Goal: Task Accomplishment & Management: Complete application form

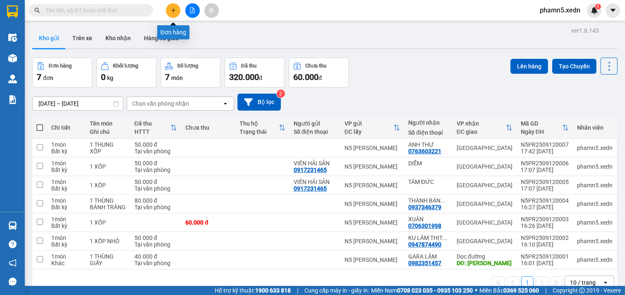
click at [171, 9] on icon "plus" at bounding box center [173, 10] width 6 height 6
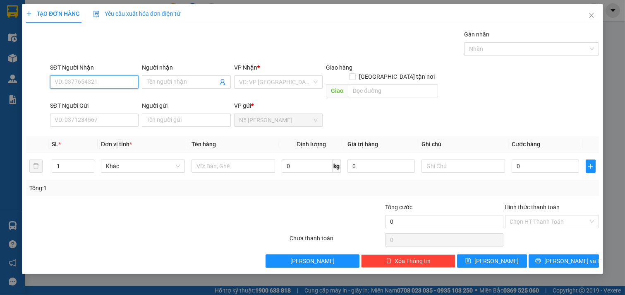
click at [115, 79] on input "SĐT Người Nhận" at bounding box center [94, 81] width 89 height 13
click at [113, 101] on div "0912854149 - [GEOGRAPHIC_DATA]" at bounding box center [101, 98] width 93 height 9
type input "0912854149"
type input "ĐÔNG HÀ"
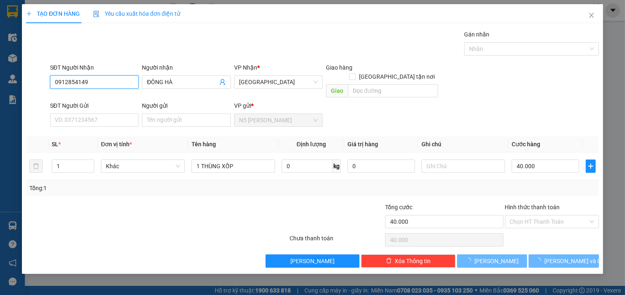
type input "40.000"
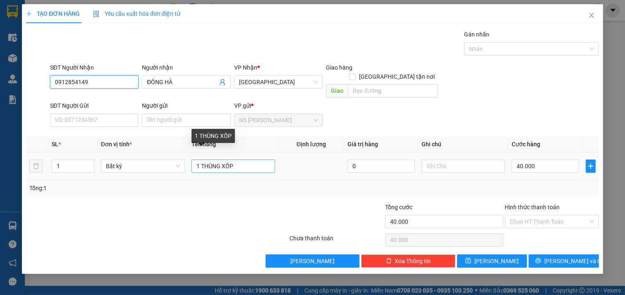
type input "0912854149"
click at [244, 159] on input "1 THÙNG XỐP" at bounding box center [234, 165] width 84 height 13
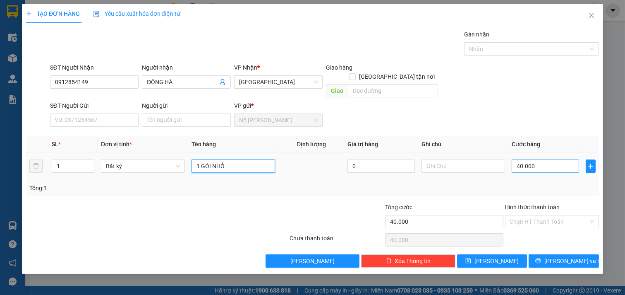
type input "1 GÓI NHỎ"
click at [557, 159] on input "40.000" at bounding box center [545, 165] width 67 height 13
type input "3"
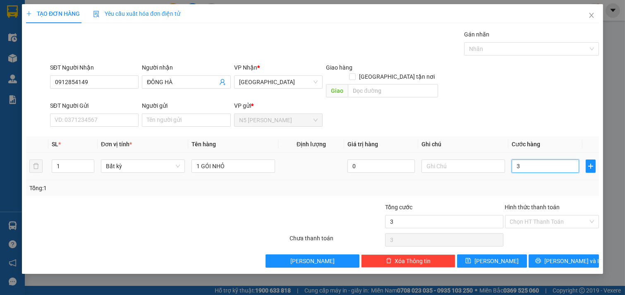
type input "30"
type input "30.000"
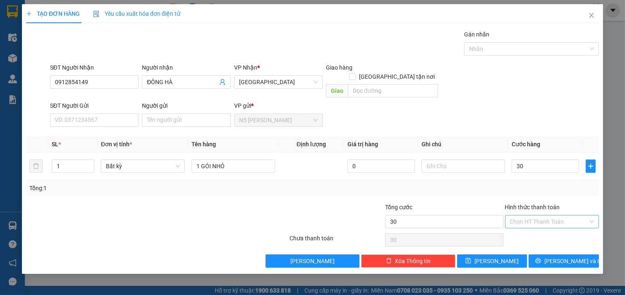
type input "30.000"
click at [547, 215] on input "Hình thức thanh toán" at bounding box center [549, 221] width 79 height 12
click at [543, 232] on div "Tại văn phòng" at bounding box center [552, 228] width 84 height 9
type input "0"
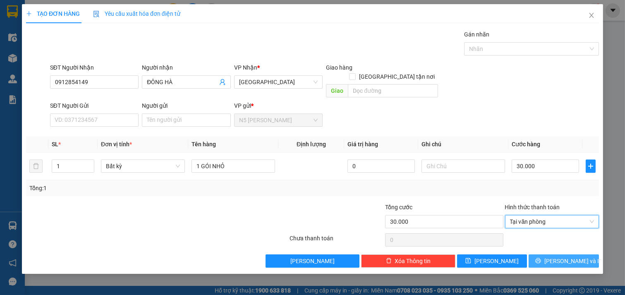
click at [541, 257] on icon "printer" at bounding box center [538, 260] width 6 height 6
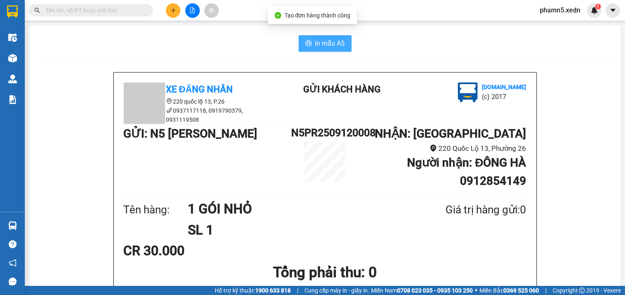
click at [336, 47] on span "In mẫu A5" at bounding box center [330, 43] width 30 height 10
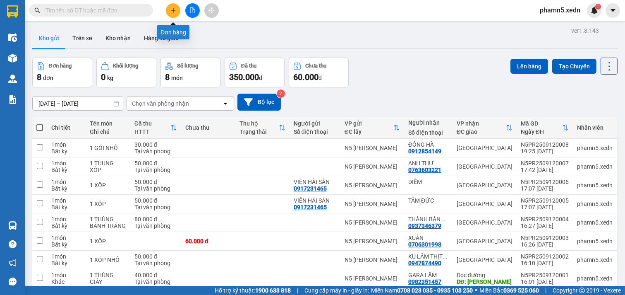
click at [177, 19] on div "Đơn hàng" at bounding box center [173, 29] width 32 height 20
click at [176, 11] on icon "plus" at bounding box center [173, 10] width 6 height 6
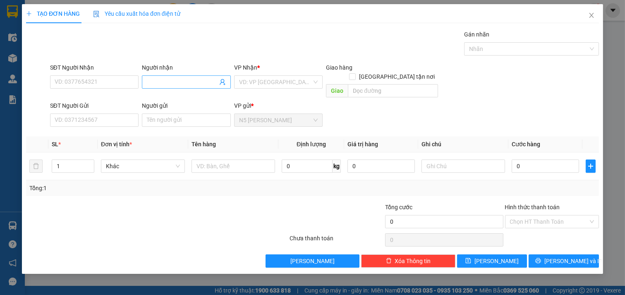
click at [167, 82] on input "Người nhận" at bounding box center [182, 81] width 71 height 9
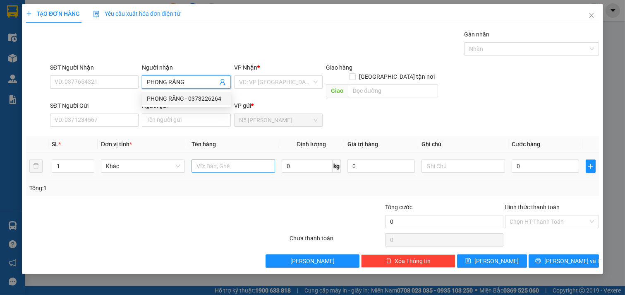
type input "PHONG RĂNG"
click at [250, 159] on input "text" at bounding box center [234, 165] width 84 height 13
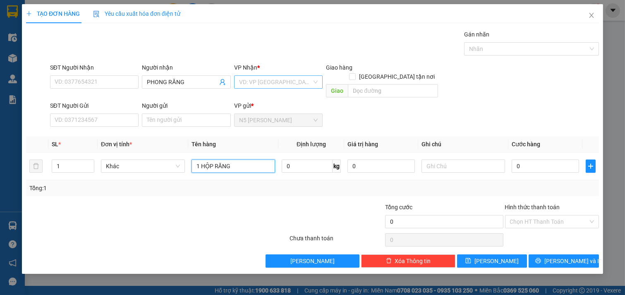
type input "1 HỘP RĂNG"
click at [298, 83] on input "search" at bounding box center [275, 82] width 73 height 12
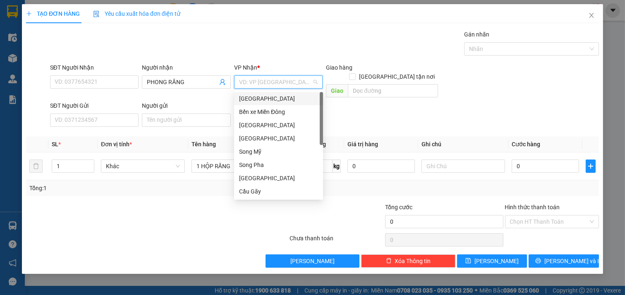
click at [288, 96] on div "[GEOGRAPHIC_DATA]" at bounding box center [278, 98] width 79 height 9
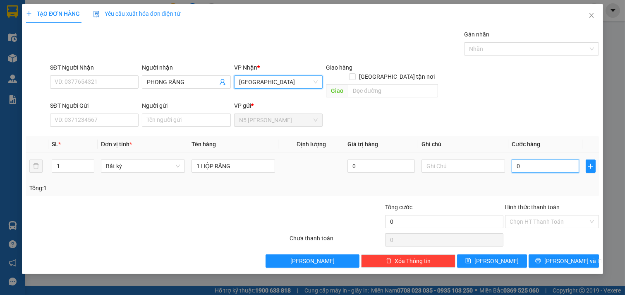
click at [529, 159] on input "0" at bounding box center [545, 165] width 67 height 13
type input "3"
type input "30"
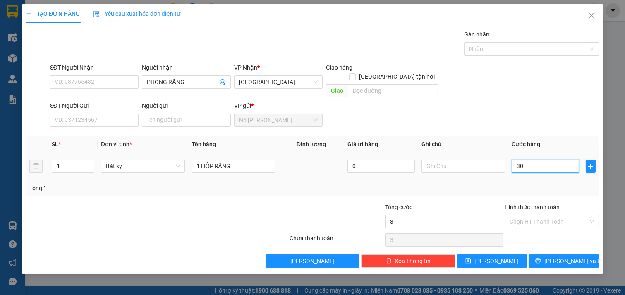
type input "30"
click at [528, 215] on input "Hình thức thanh toán" at bounding box center [549, 221] width 79 height 12
type input "30.000"
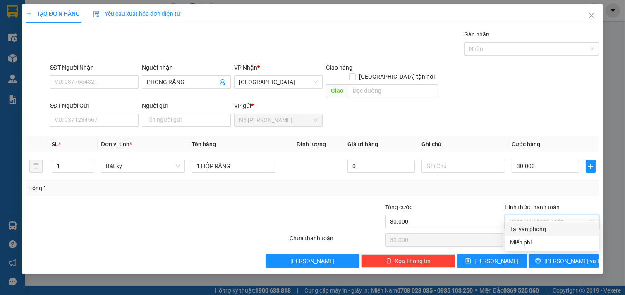
click at [550, 232] on div "Tại văn phòng" at bounding box center [552, 228] width 84 height 9
type input "0"
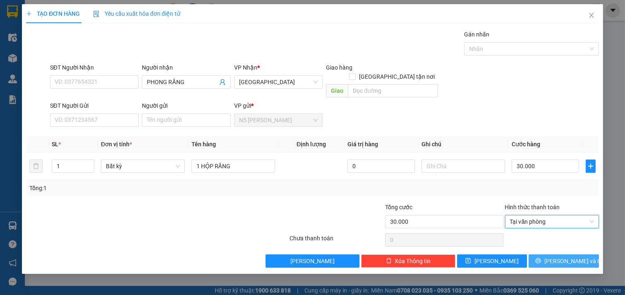
click at [554, 254] on button "[PERSON_NAME] và In" at bounding box center [564, 260] width 70 height 13
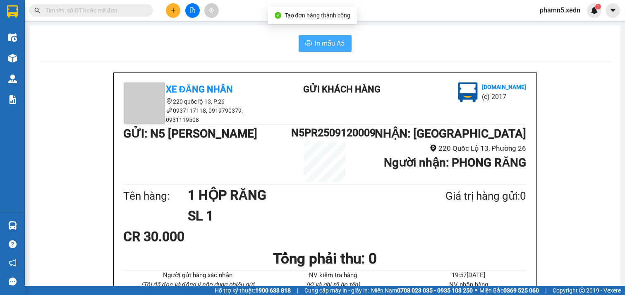
click at [319, 41] on span "In mẫu A5" at bounding box center [330, 43] width 30 height 10
